Goal: Information Seeking & Learning: Check status

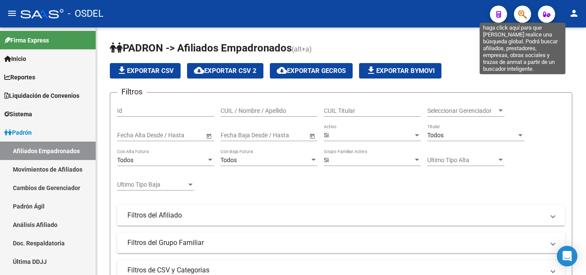
click at [527, 18] on icon "button" at bounding box center [522, 14] width 9 height 10
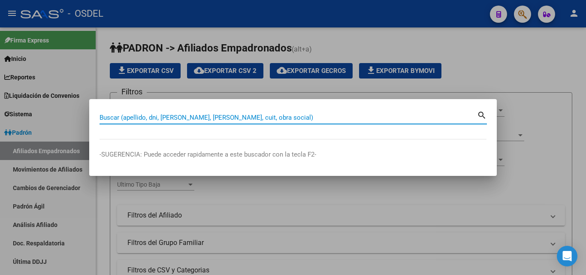
click at [215, 120] on input "Buscar (apellido, dni, [PERSON_NAME], [PERSON_NAME], cuit, obra social)" at bounding box center [289, 118] width 378 height 8
paste input "20181675056"
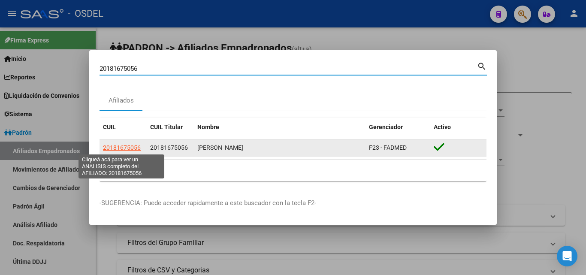
click at [115, 145] on span "20181675056" at bounding box center [122, 147] width 38 height 7
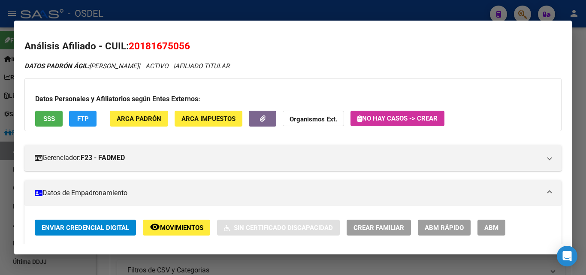
click at [47, 115] on span "SSS" at bounding box center [49, 119] width 12 height 8
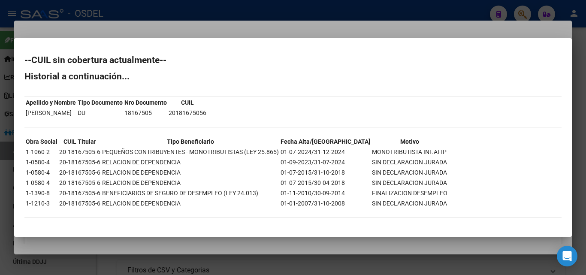
drag, startPoint x: 31, startPoint y: 60, endPoint x: 136, endPoint y: 93, distance: 109.8
click at [136, 93] on div "--CUIL sin cobertura actualmente-- Historial a continuación... Apellido y Nombr…" at bounding box center [292, 141] width 537 height 171
drag, startPoint x: 25, startPoint y: 149, endPoint x: 419, endPoint y: 152, distance: 394.0
click at [419, 152] on tr "1-1060-2 20-18167505-6 PEQUEÑOS CONTRIBUYENTES - MONOTRIBUTISTAS (LEY 25.865) 0…" at bounding box center [236, 151] width 423 height 9
drag, startPoint x: 119, startPoint y: 163, endPoint x: 196, endPoint y: 163, distance: 77.3
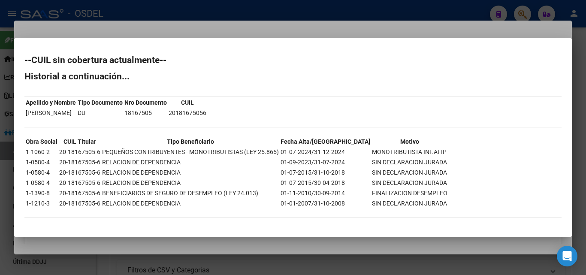
click at [196, 163] on td "RELACION DE DEPENDENCIA" at bounding box center [191, 162] width 178 height 9
drag, startPoint x: 327, startPoint y: 152, endPoint x: 503, endPoint y: 152, distance: 176.0
click at [503, 152] on div "--CUIL sin cobertura actualmente-- Historial a continuación... Apellido y Nombr…" at bounding box center [292, 141] width 537 height 171
click at [489, 153] on div "--CUIL sin cobertura actualmente-- Historial a continuación... Apellido y Nombr…" at bounding box center [292, 141] width 537 height 171
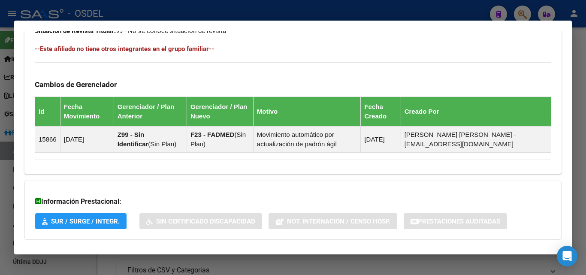
scroll to position [511, 0]
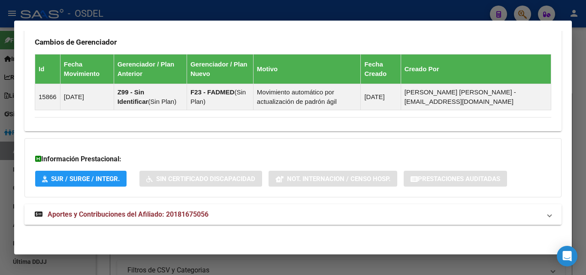
click at [169, 217] on span "Aportes y Contribuciones del Afiliado: 20181675056" at bounding box center [128, 214] width 161 height 8
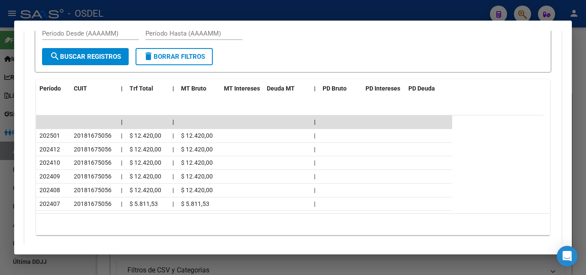
scroll to position [812, 0]
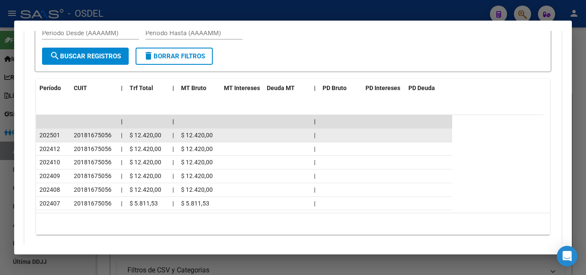
drag, startPoint x: 39, startPoint y: 136, endPoint x: 69, endPoint y: 136, distance: 29.2
click at [69, 136] on datatable-body-cell "202501" at bounding box center [53, 135] width 34 height 13
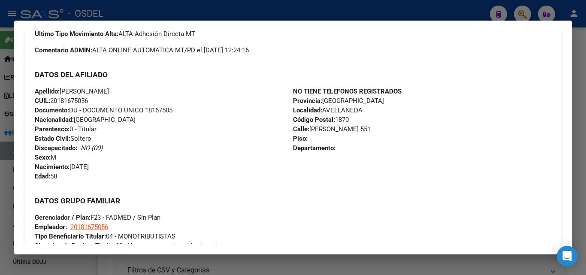
scroll to position [0, 0]
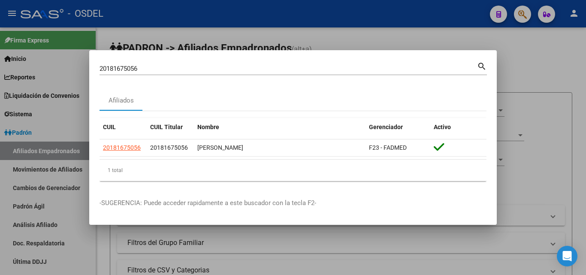
drag, startPoint x: 142, startPoint y: 71, endPoint x: 76, endPoint y: 73, distance: 66.5
click at [76, 73] on div "20181675056 Buscar (apellido, dni, cuil, nro traspaso, cuit, obra social) searc…" at bounding box center [293, 137] width 586 height 275
paste input "8524150"
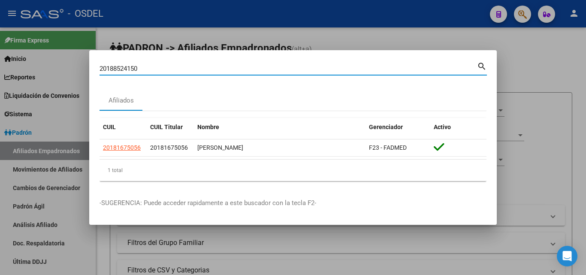
type input "20188524150"
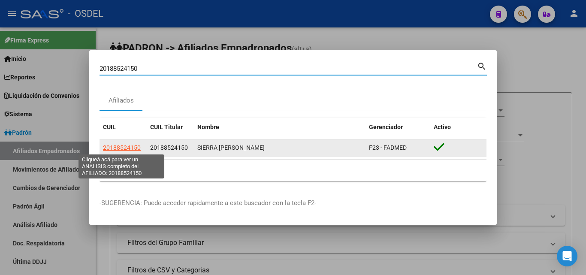
click at [120, 147] on span "20188524150" at bounding box center [122, 147] width 38 height 7
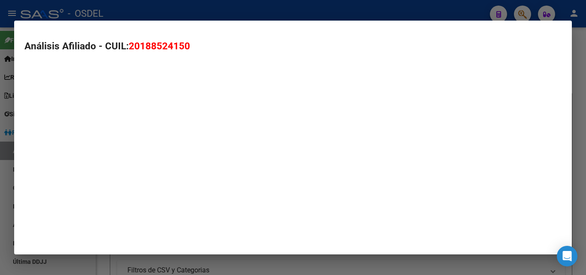
type textarea "20188524150"
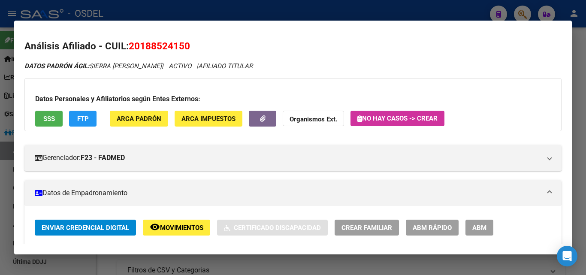
click at [57, 112] on button "SSS" at bounding box center [48, 119] width 27 height 16
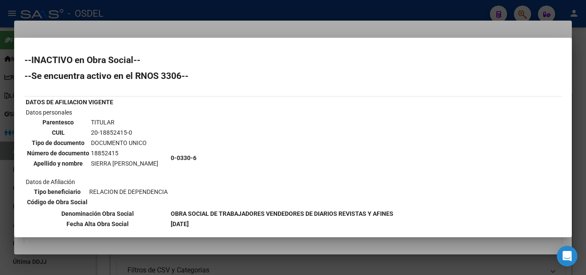
drag, startPoint x: 30, startPoint y: 61, endPoint x: 288, endPoint y: 89, distance: 259.4
click at [288, 89] on div "--INACTIVO en Obra Social-- --Se encuentra activo en el RNOS 3306-- DATOS DE AF…" at bounding box center [292, 222] width 537 height 332
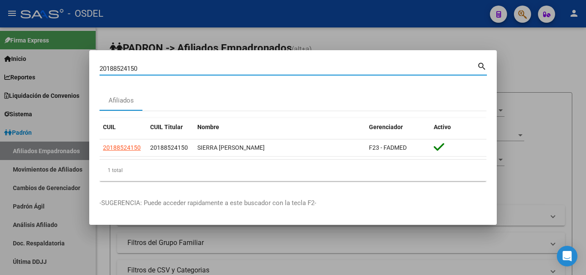
drag, startPoint x: 116, startPoint y: 72, endPoint x: 73, endPoint y: 71, distance: 43.3
click at [73, 71] on div "20188524150 Buscar (apellido, dni, cuil, nro traspaso, cuit, obra social) searc…" at bounding box center [293, 137] width 586 height 275
paste input "7348614857"
type input "27348614857"
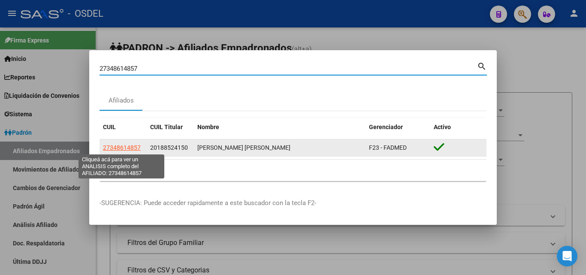
click at [130, 148] on span "27348614857" at bounding box center [122, 147] width 38 height 7
type textarea "27348614857"
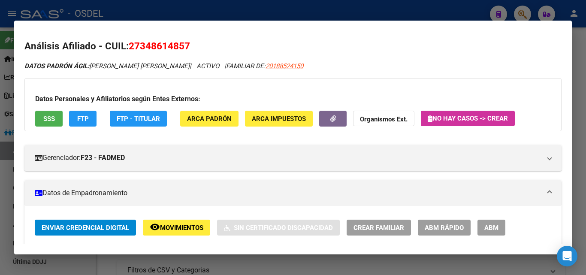
click at [45, 117] on span "SSS" at bounding box center [49, 119] width 12 height 8
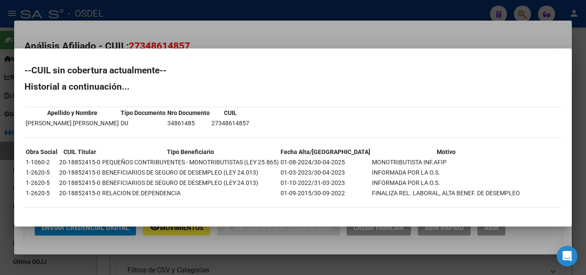
drag, startPoint x: 116, startPoint y: 164, endPoint x: 435, endPoint y: 164, distance: 318.9
click at [435, 164] on tr "1-1060-2 20-18852415-0 PEQUEÑOS CONTRIBUYENTES - MONOTRIBUTISTAS (LEY 25.865) 0…" at bounding box center [272, 162] width 495 height 9
click at [322, 162] on td "01-08-2024/30-04-2025" at bounding box center [325, 162] width 91 height 9
drag, startPoint x: 318, startPoint y: 162, endPoint x: 333, endPoint y: 161, distance: 15.9
click at [333, 161] on td "01-08-2024/30-04-2025" at bounding box center [325, 162] width 91 height 9
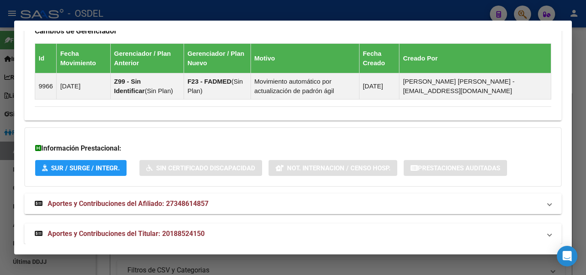
scroll to position [586, 0]
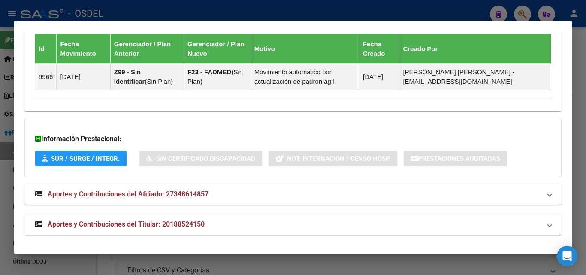
click at [124, 225] on span "Aportes y Contribuciones del Titular: 20188524150" at bounding box center [126, 224] width 157 height 8
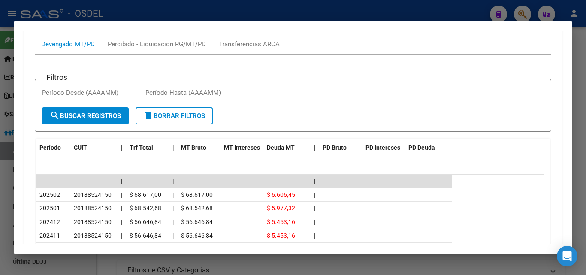
scroll to position [844, 0]
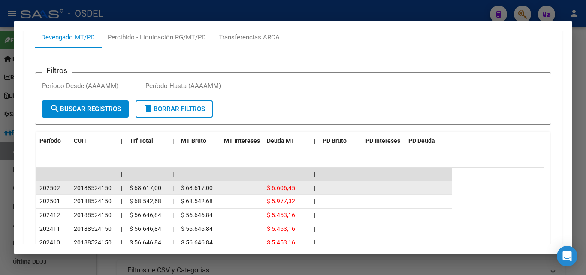
drag, startPoint x: 45, startPoint y: 186, endPoint x: 122, endPoint y: 189, distance: 77.7
click at [122, 189] on div "202502 20188524150 | $ 68.617,00 | $ 68.617,00 $ 6.606,45 |" at bounding box center [244, 189] width 416 height 14
